Goal: Transaction & Acquisition: Download file/media

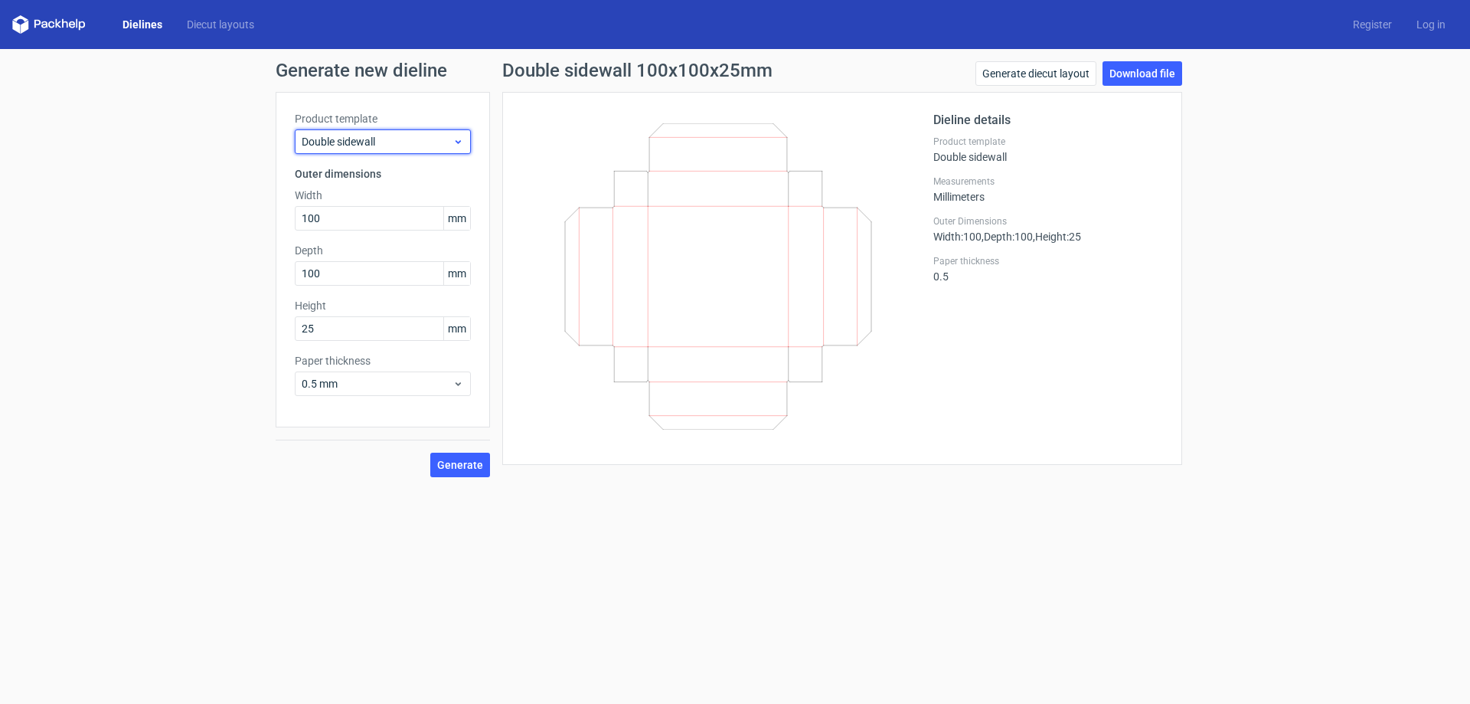
click at [464, 149] on div "Double sidewall" at bounding box center [383, 141] width 176 height 25
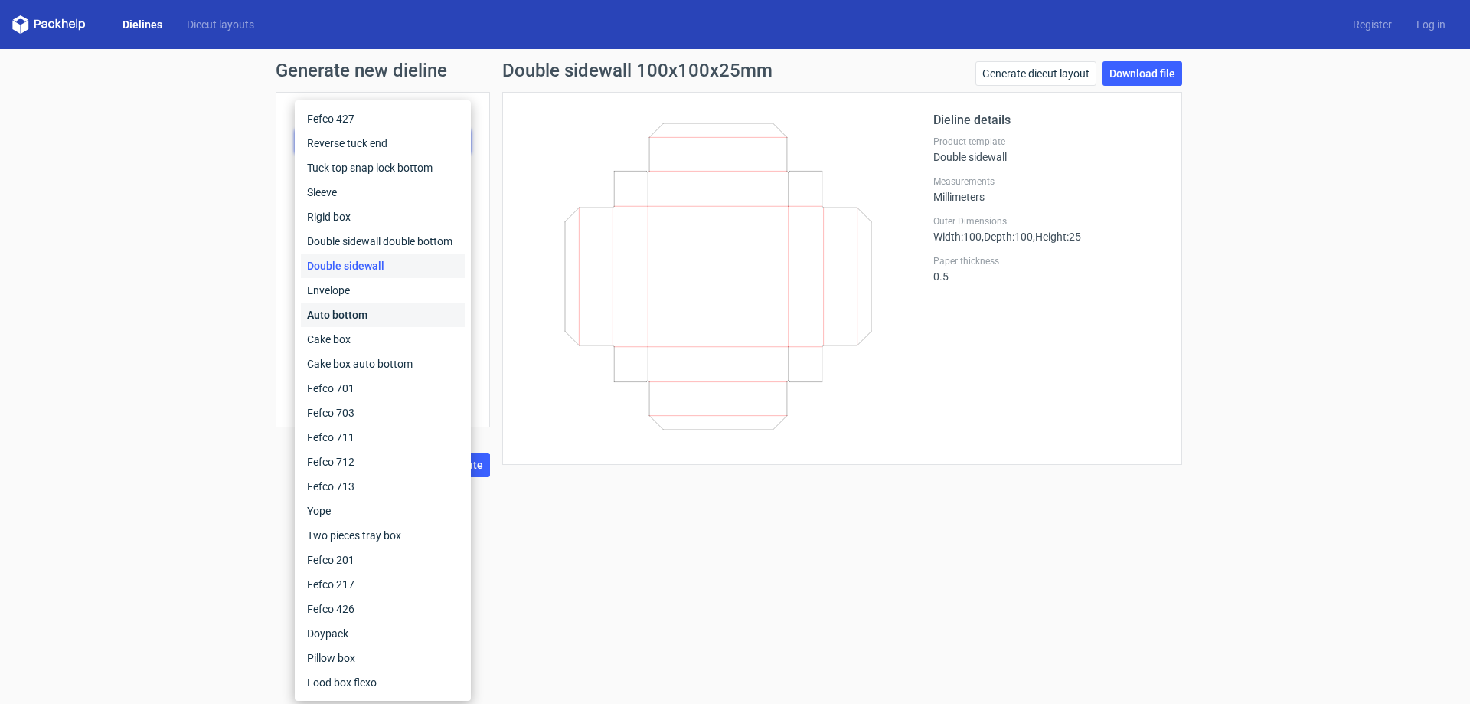
click at [343, 315] on div "Auto bottom" at bounding box center [383, 314] width 164 height 25
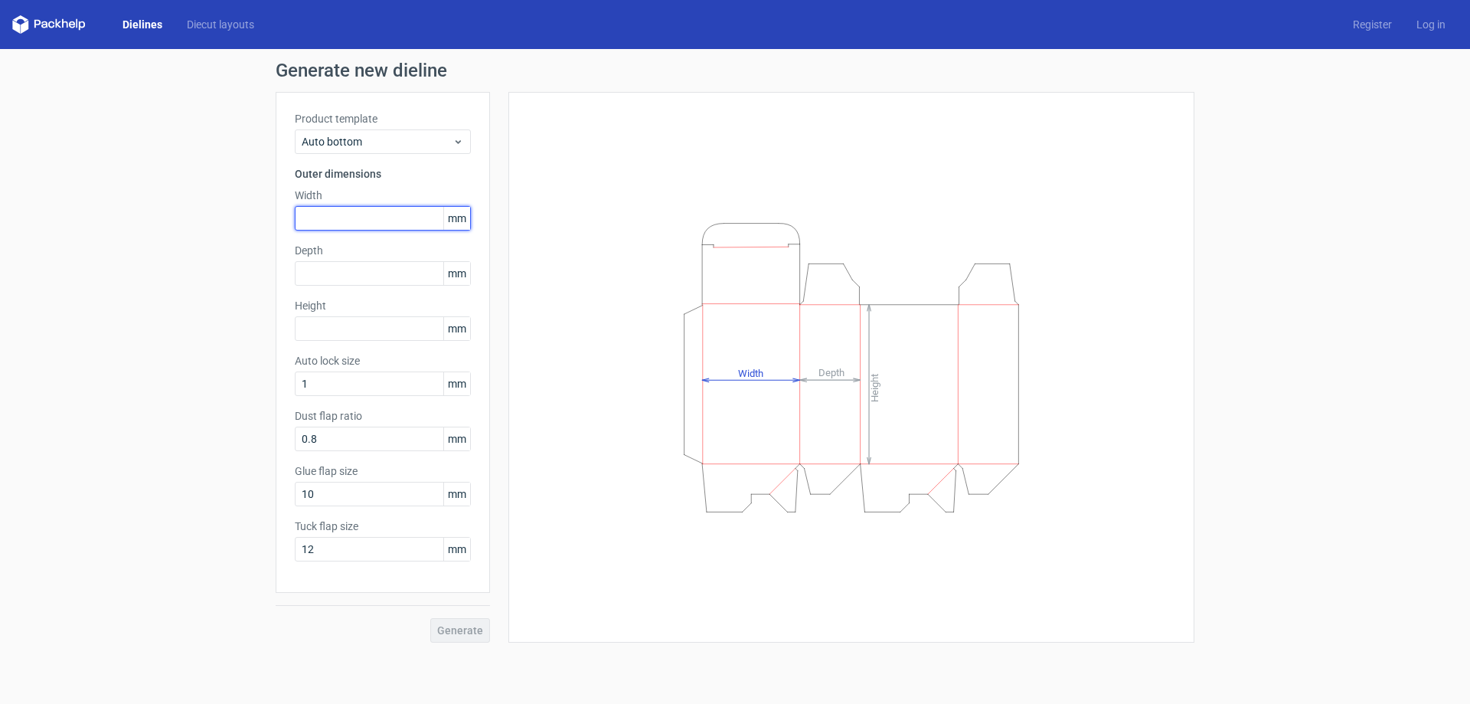
click at [363, 226] on input "text" at bounding box center [383, 218] width 176 height 25
type input "134"
click at [351, 263] on input "text" at bounding box center [383, 273] width 176 height 25
type input "134"
click at [361, 335] on input "text" at bounding box center [383, 328] width 176 height 25
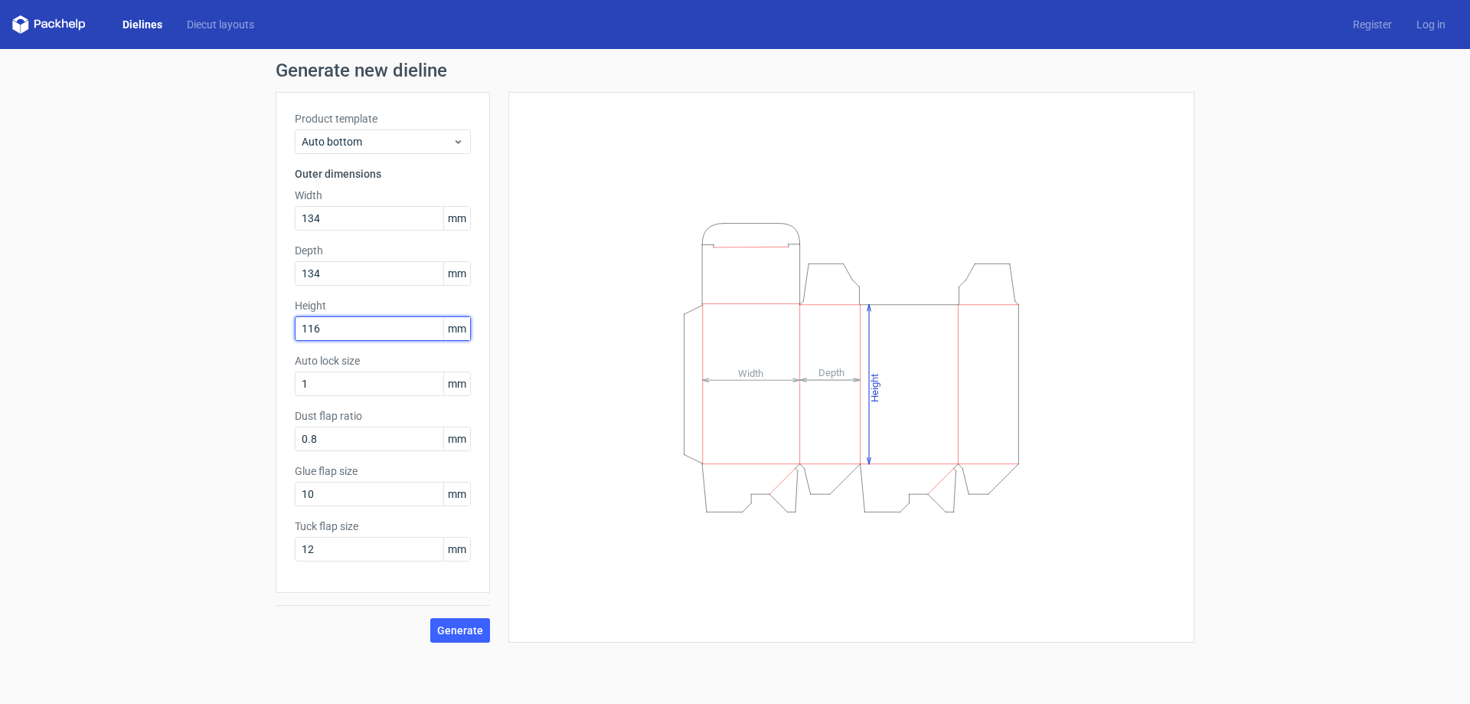
type input "116"
click at [430, 618] on button "Generate" at bounding box center [460, 630] width 60 height 25
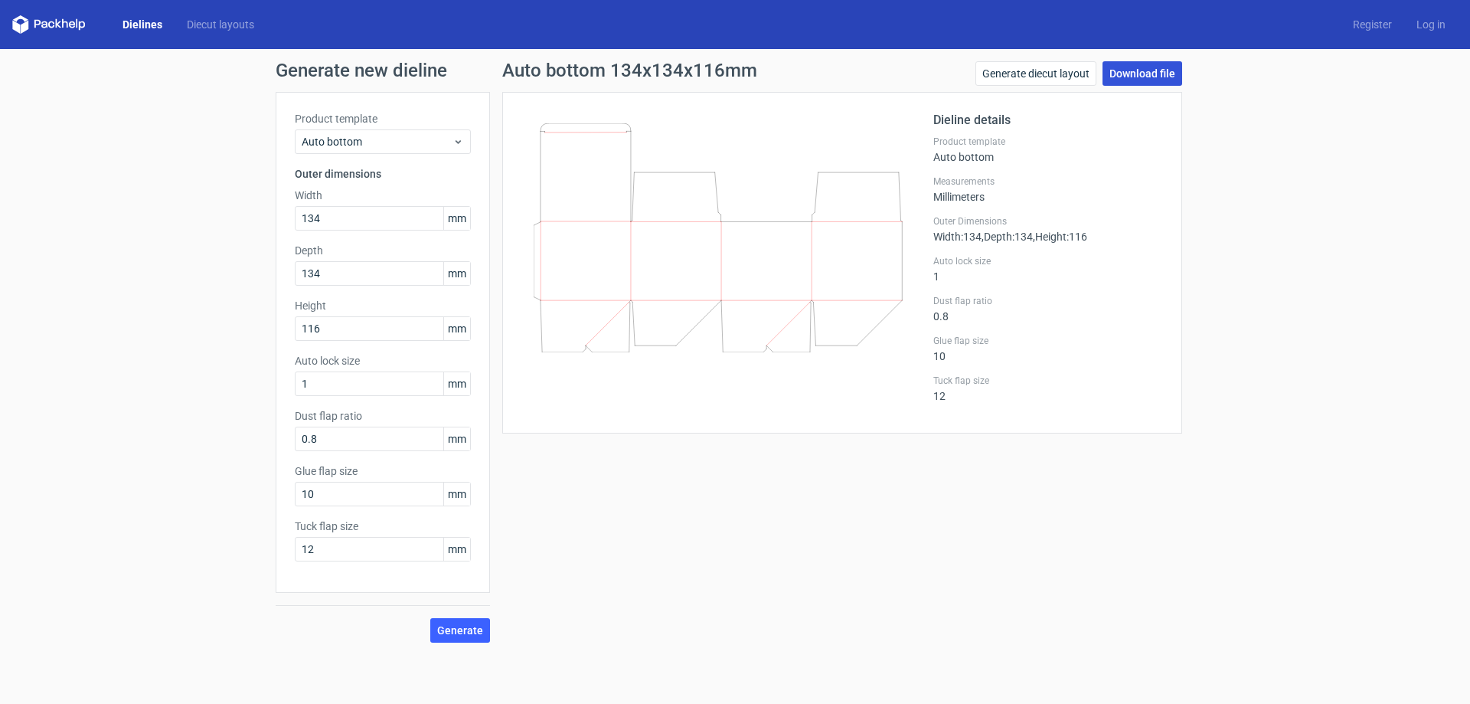
click at [1152, 73] on link "Download file" at bounding box center [1143, 73] width 80 height 25
